Goal: Task Accomplishment & Management: Manage account settings

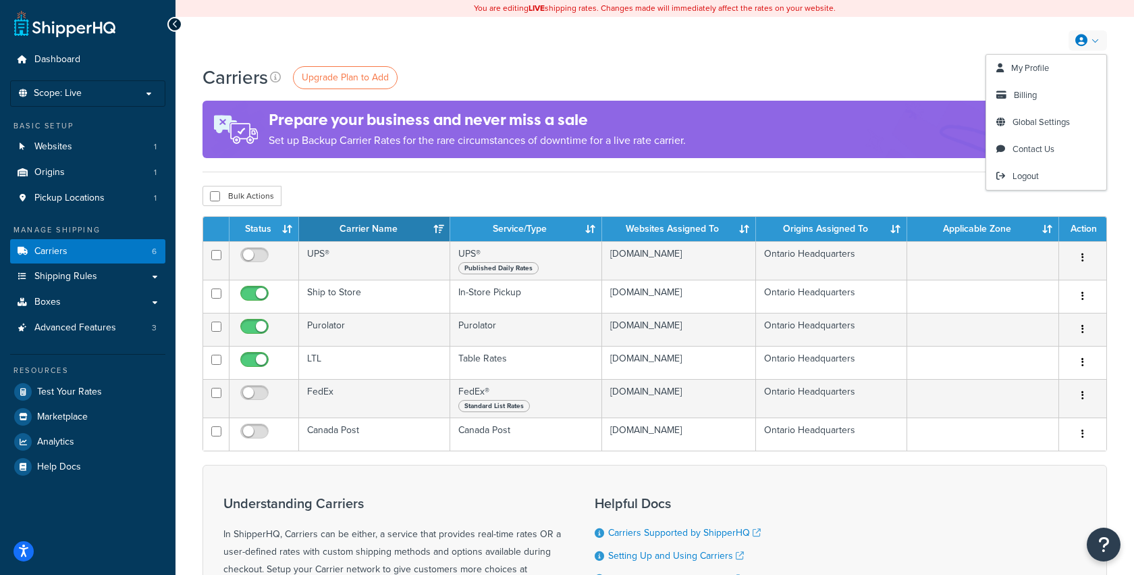
click at [1097, 43] on link at bounding box center [1088, 40] width 38 height 20
click at [1030, 99] on span "Billing" at bounding box center [1025, 94] width 23 height 13
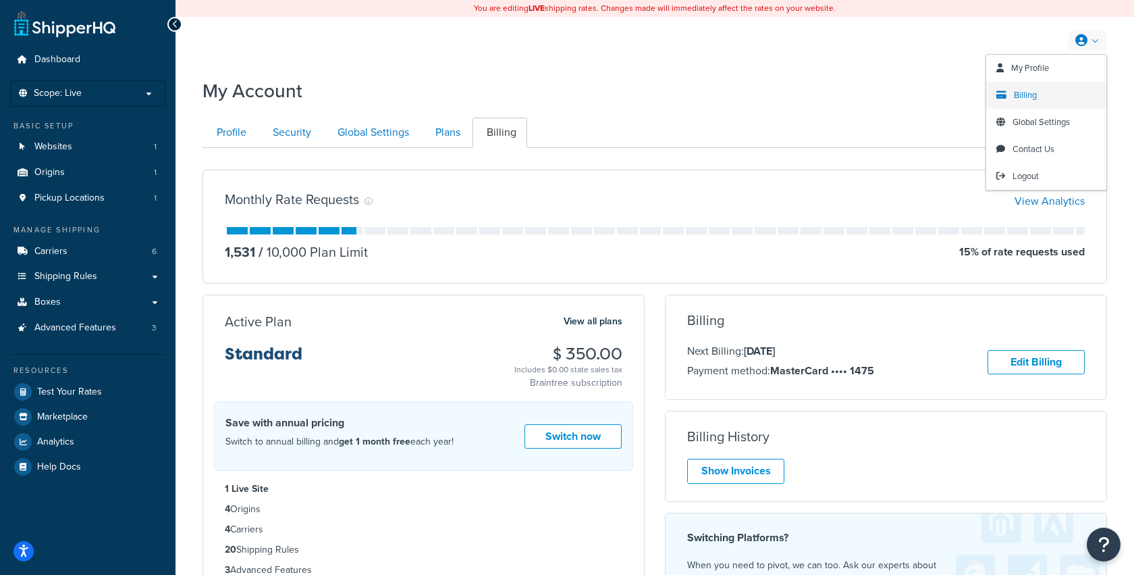
click at [1020, 95] on span "Billing" at bounding box center [1025, 94] width 23 height 13
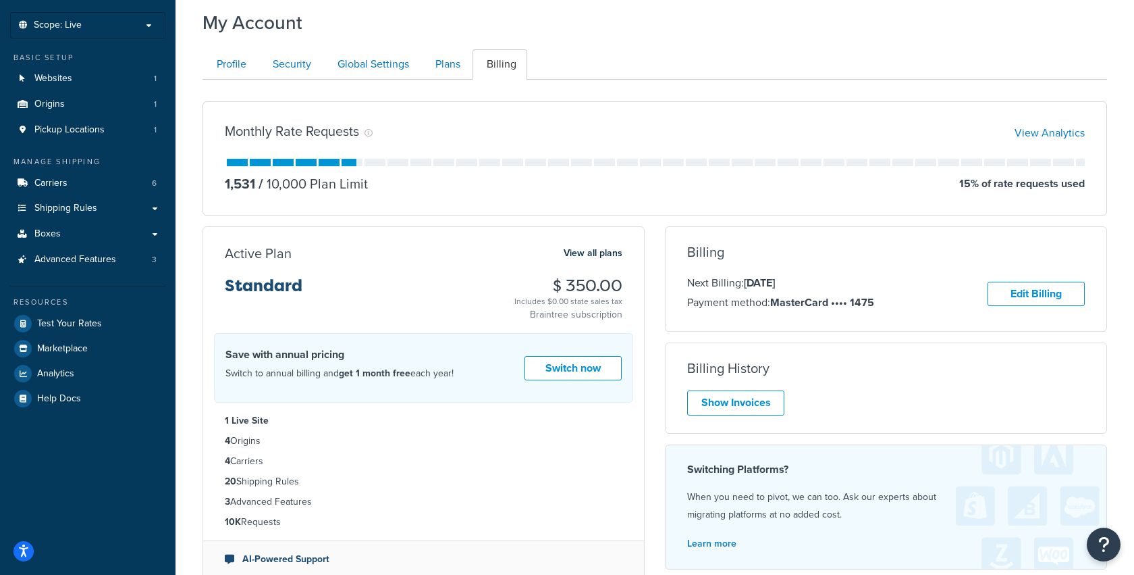
scroll to position [16, 0]
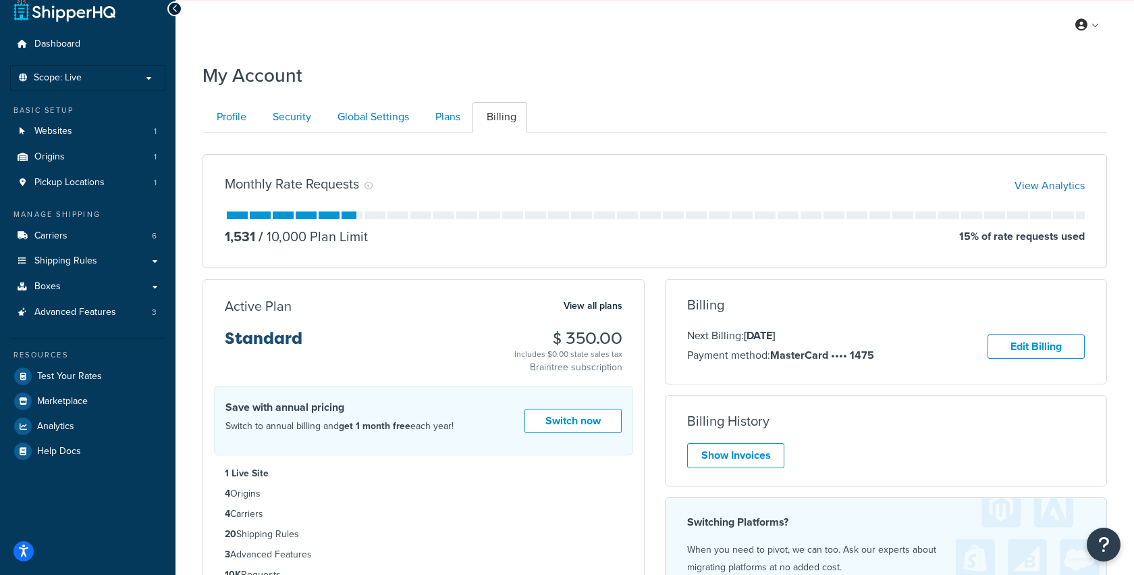
click at [249, 407] on h4 "Save with annual pricing" at bounding box center [340, 407] width 228 height 16
click at [233, 407] on h4 "Save with annual pricing" at bounding box center [340, 407] width 228 height 16
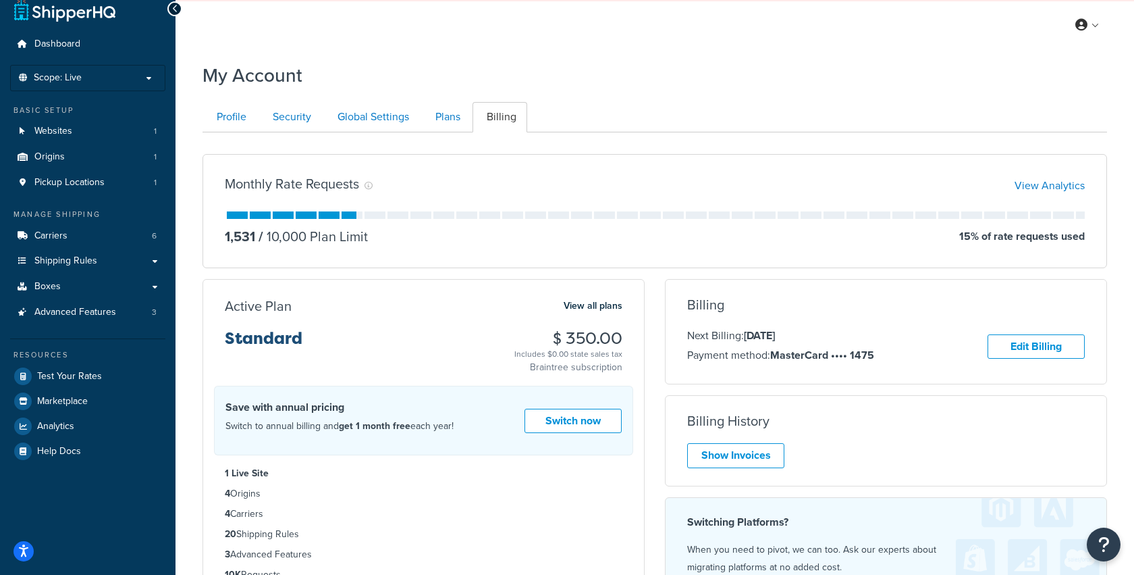
drag, startPoint x: 226, startPoint y: 404, endPoint x: 467, endPoint y: 429, distance: 242.4
click at [467, 429] on div "Save with annual pricing Switch to annual billing and get 1 month free each yea…" at bounding box center [423, 421] width 419 height 70
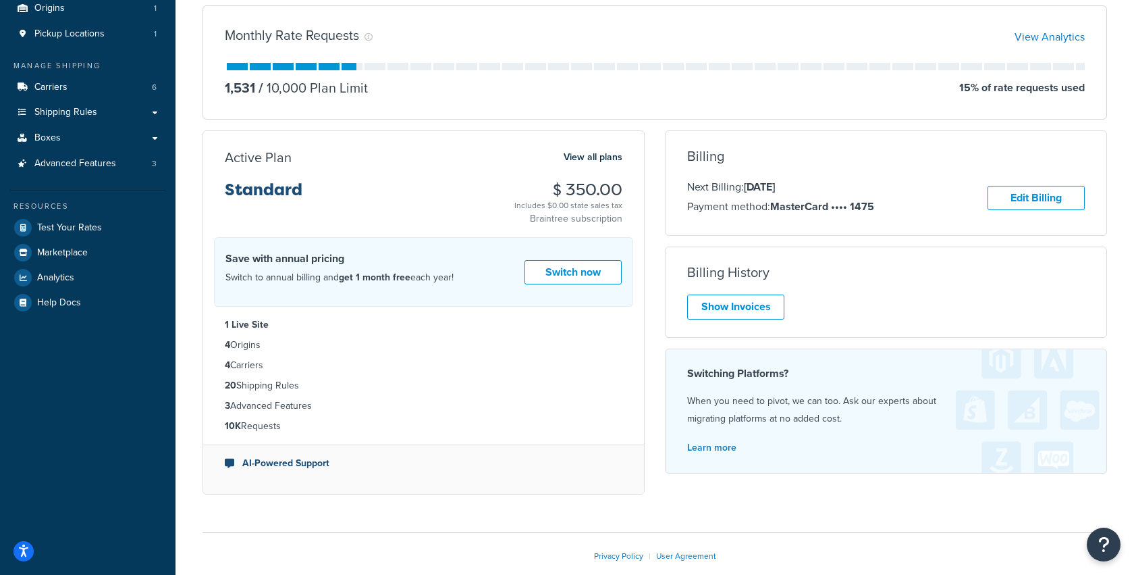
scroll to position [165, 0]
click at [751, 302] on link "Show Invoices" at bounding box center [735, 306] width 97 height 25
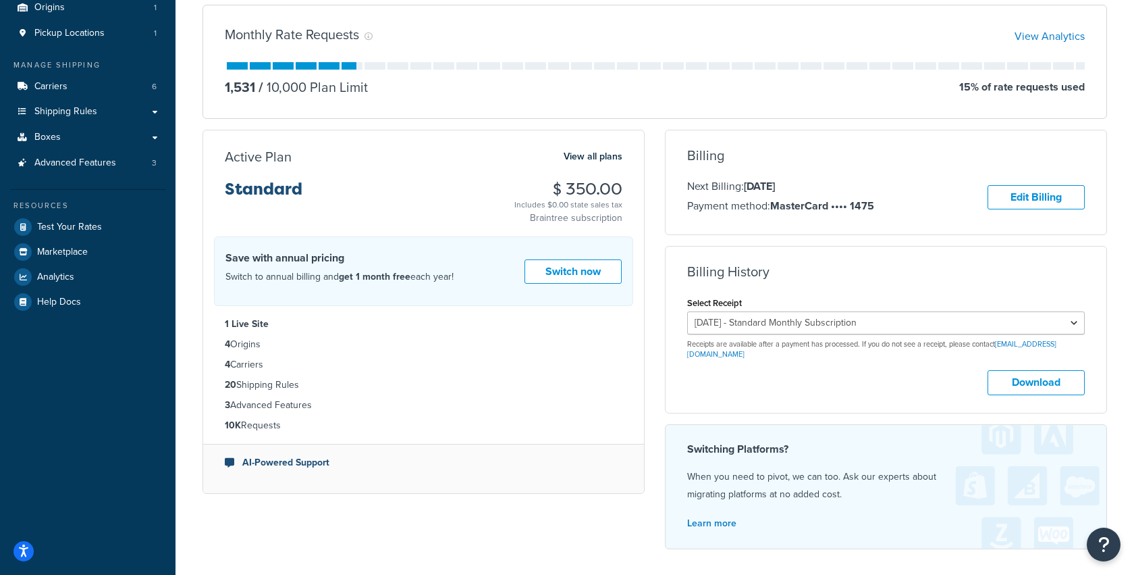
scroll to position [188, 0]
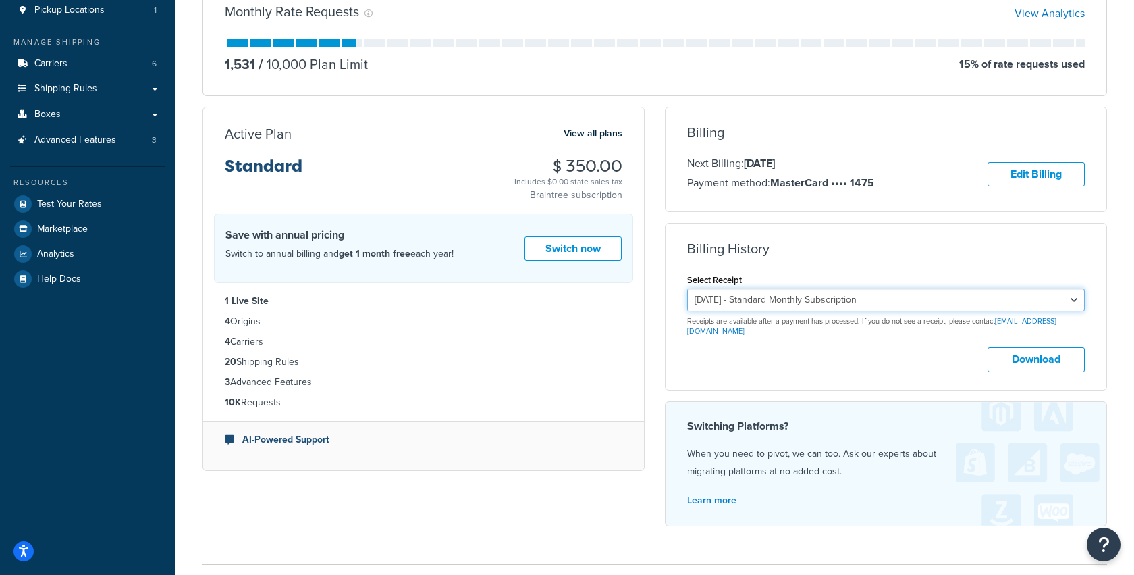
click at [752, 298] on select "September 20, 2025 - Standard Monthly Subscription August 20, 2025 - Standard M…" at bounding box center [886, 299] width 398 height 23
click at [687, 288] on select "September 20, 2025 - Standard Monthly Subscription August 20, 2025 - Standard M…" at bounding box center [886, 299] width 398 height 23
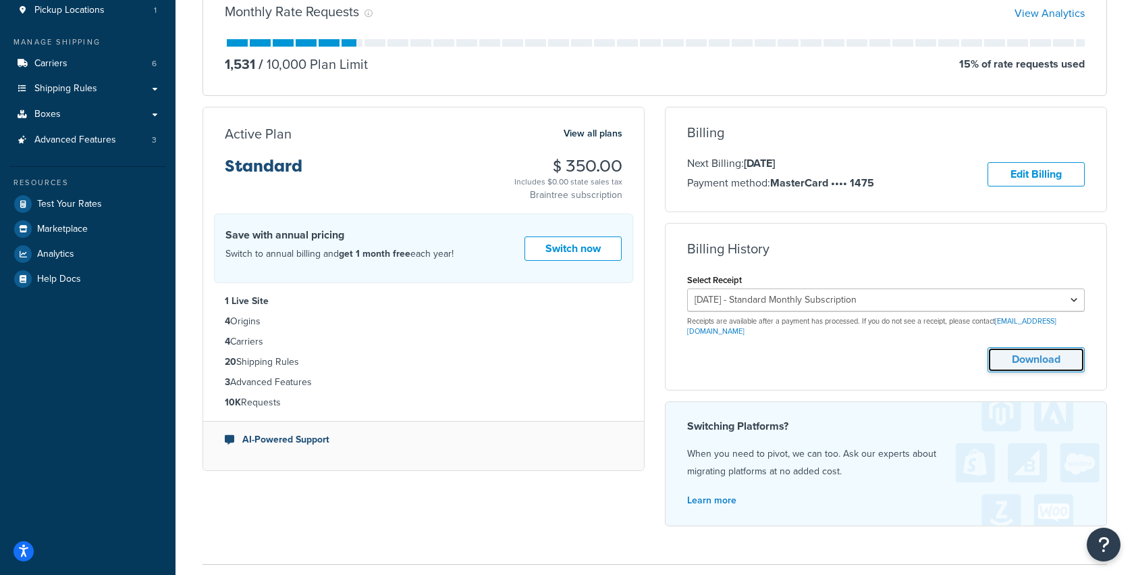
click at [1029, 355] on button "Download" at bounding box center [1036, 359] width 97 height 25
